Goal: Information Seeking & Learning: Find specific fact

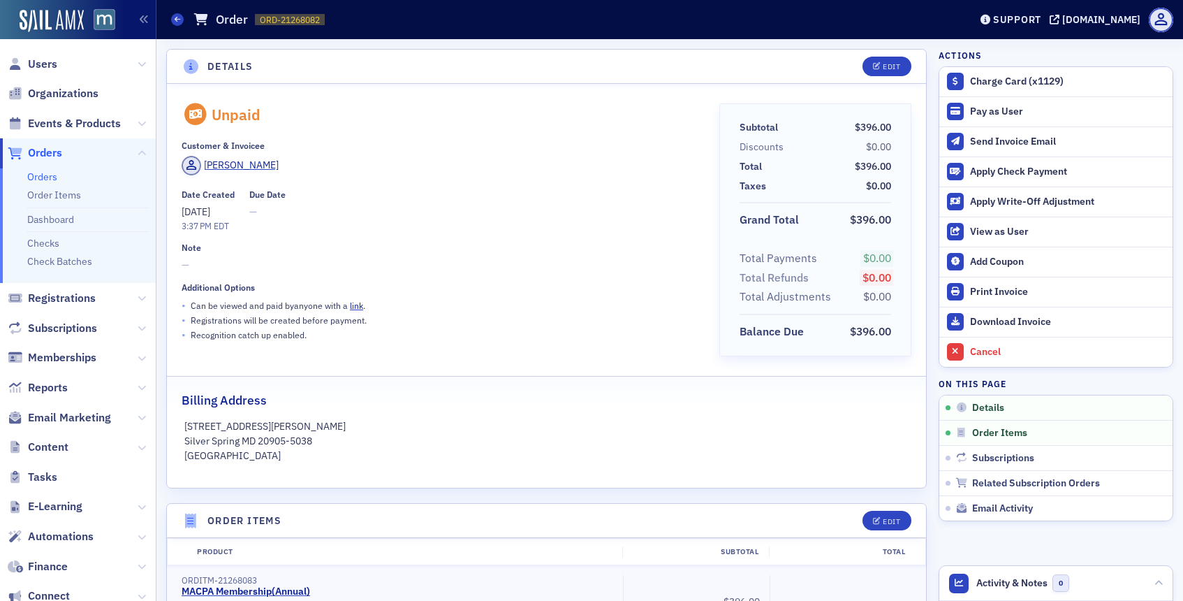
scroll to position [3, 0]
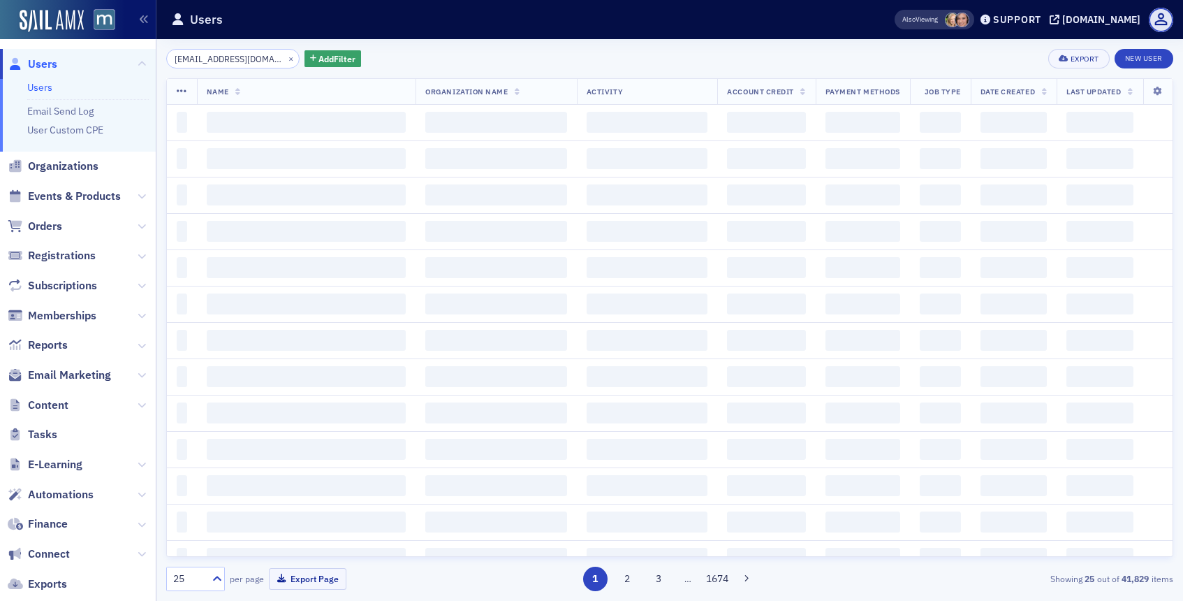
scroll to position [0, 14]
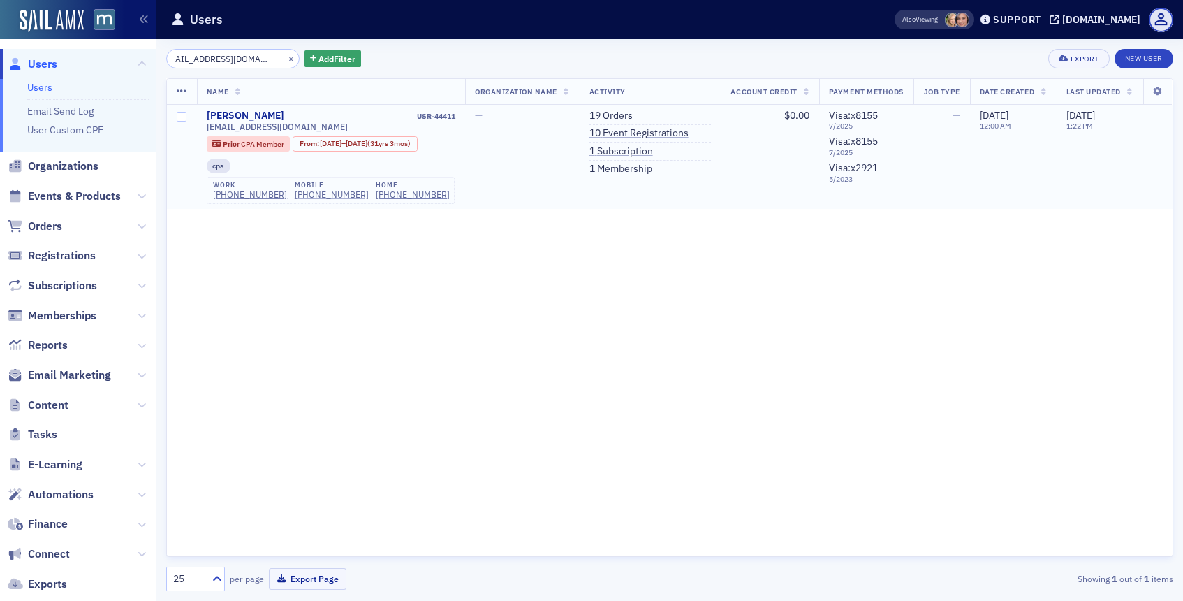
type input "[EMAIL_ADDRESS][DOMAIN_NAME]"
click at [297, 192] on div "[PHONE_NUMBER]" at bounding box center [332, 194] width 74 height 10
click at [300, 189] on div "[PHONE_NUMBER]" at bounding box center [332, 194] width 74 height 10
